Goal: Transaction & Acquisition: Subscribe to service/newsletter

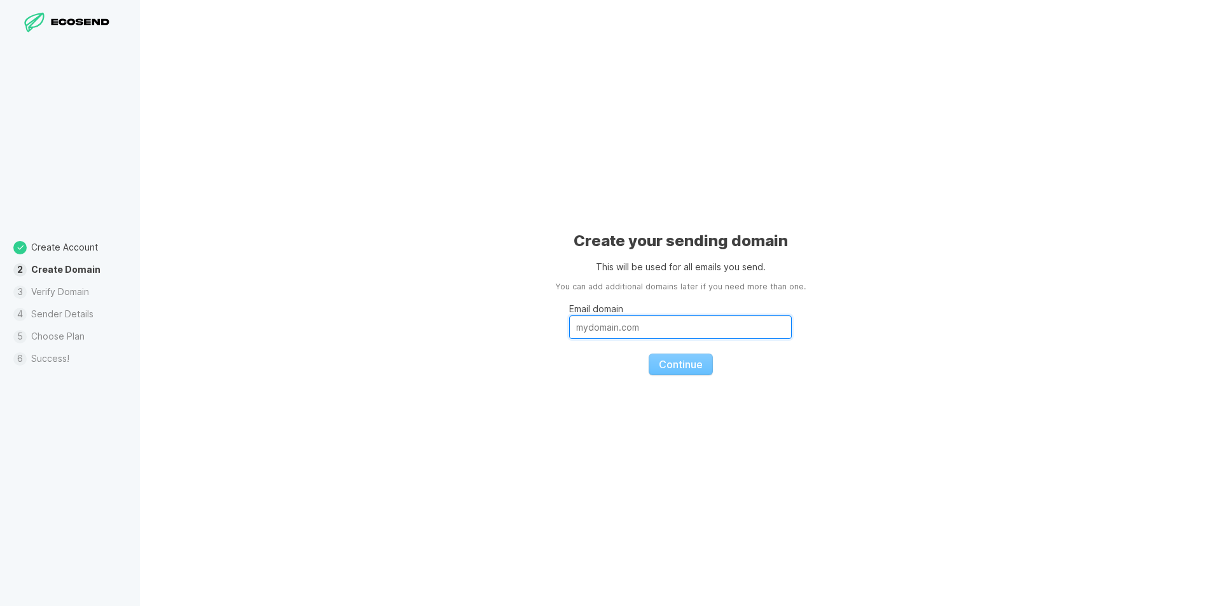
click at [600, 331] on input "Email domain" at bounding box center [680, 327] width 223 height 24
type input "icechim.ro"
click at [687, 364] on span "Continue" at bounding box center [681, 364] width 44 height 13
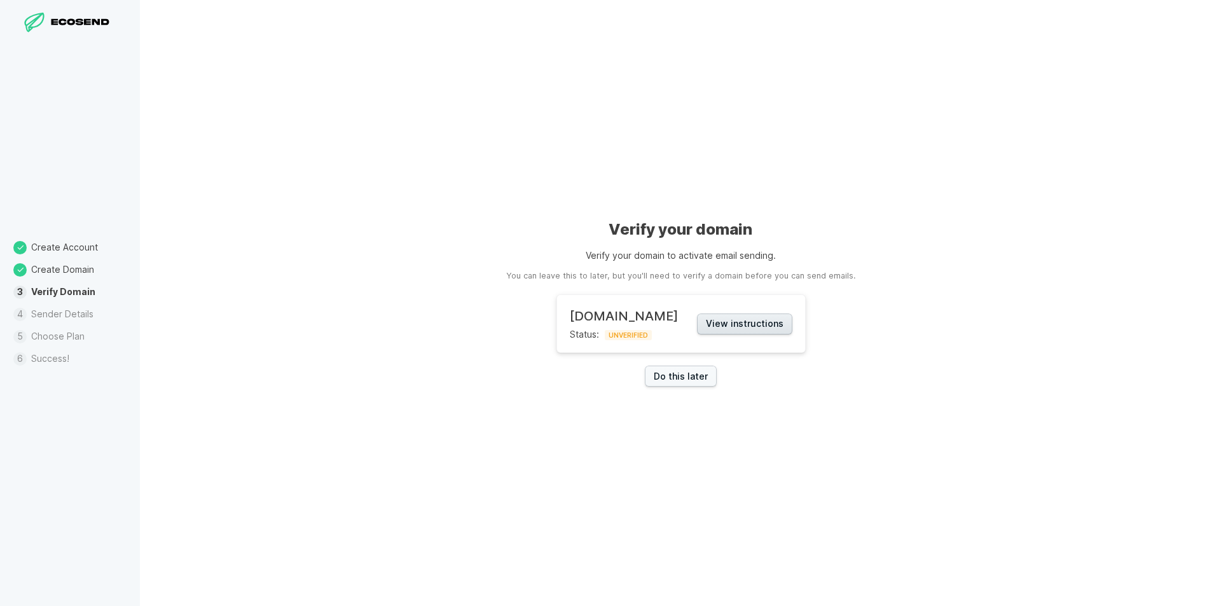
click at [749, 322] on button "View instructions" at bounding box center [744, 324] width 95 height 21
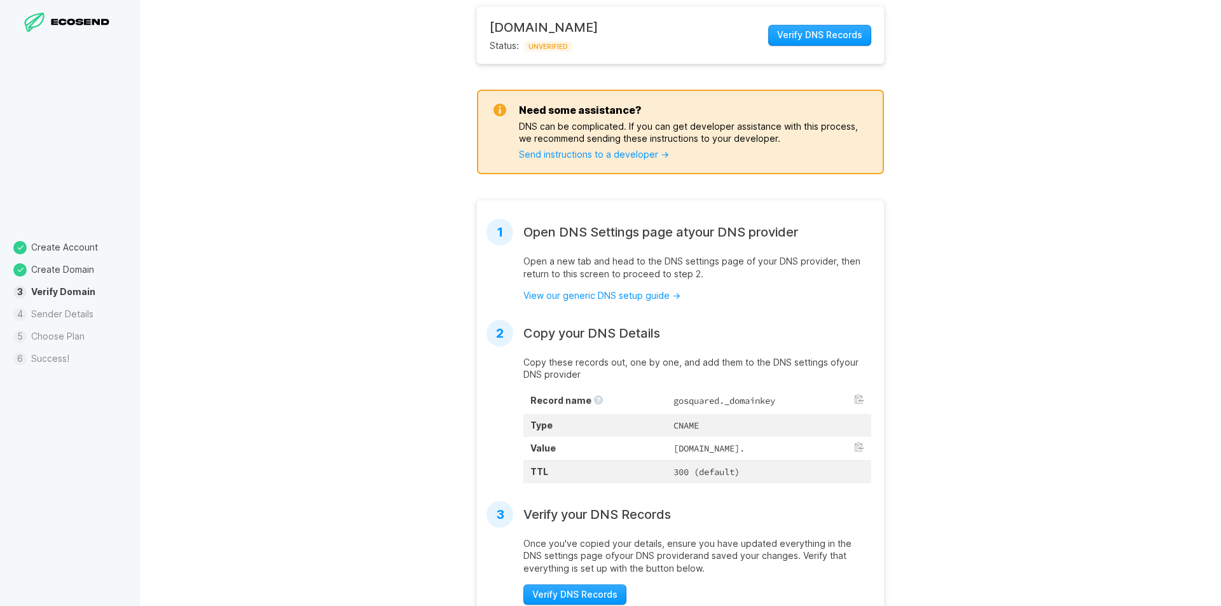
scroll to position [191, 0]
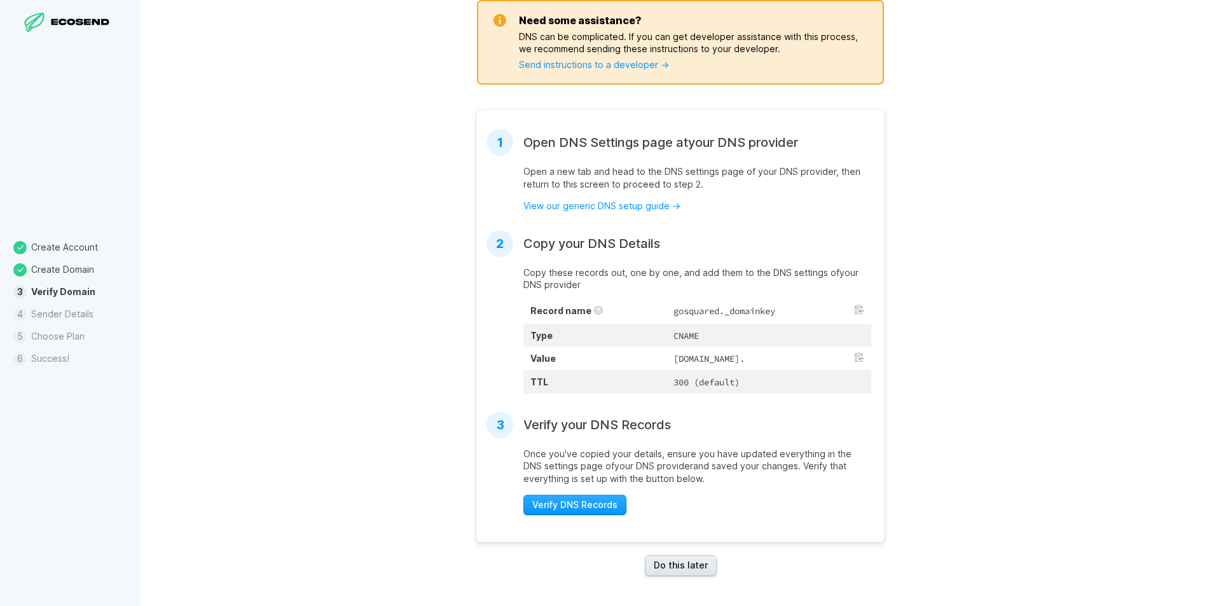
click at [703, 574] on link "Do this later" at bounding box center [681, 565] width 72 height 21
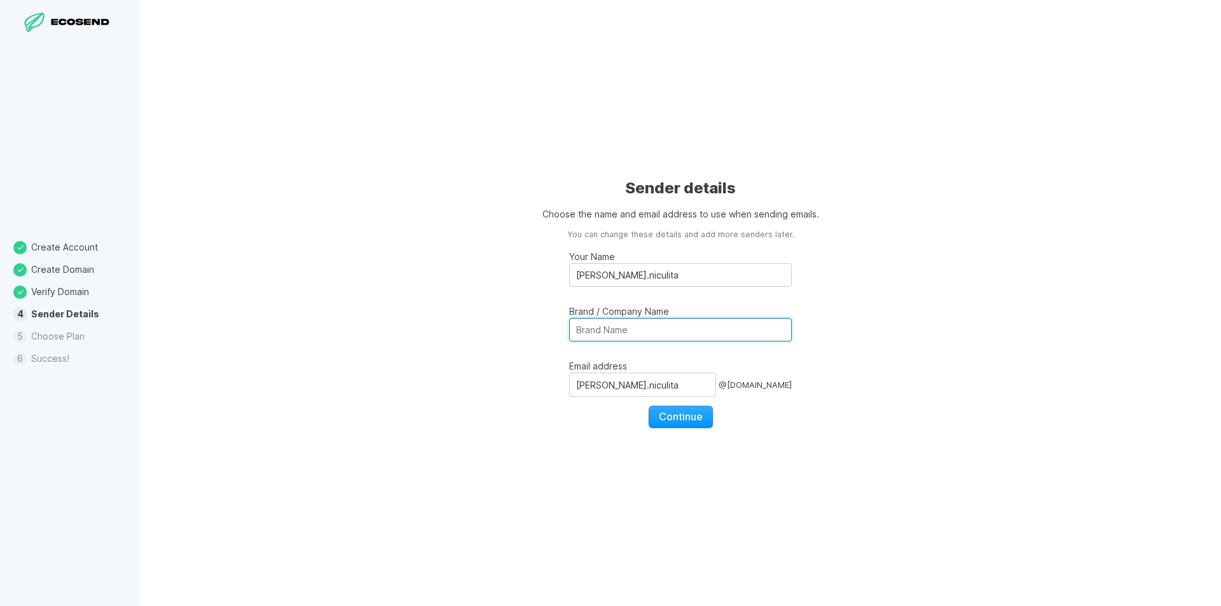
click at [616, 326] on input "Brand / Company Name" at bounding box center [680, 330] width 223 height 24
type input "National Institute for Research & Development in Chemistry and Petrochemistry -…"
click at [679, 416] on span "Continue" at bounding box center [681, 416] width 44 height 13
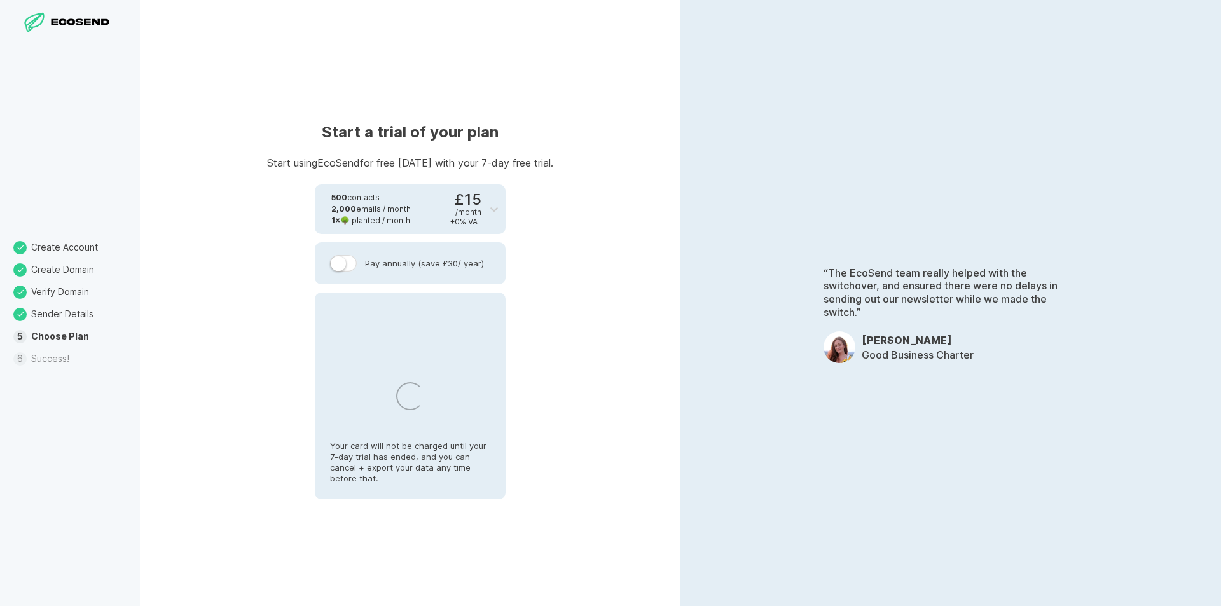
select select "RO"
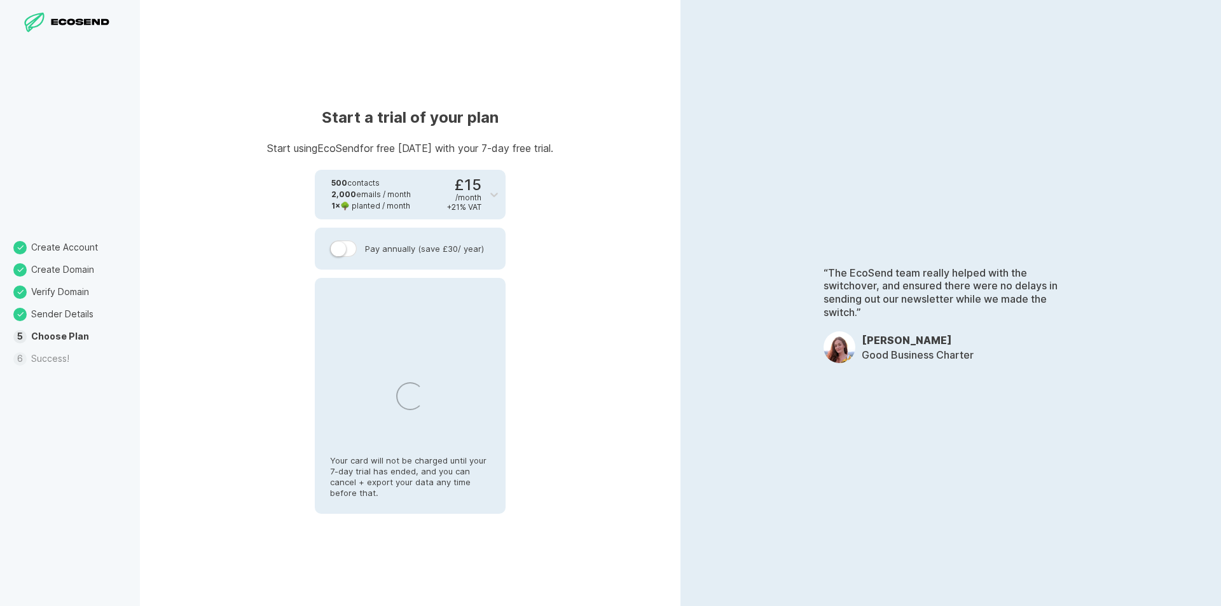
select select "RO"
